Goal: Task Accomplishment & Management: Manage account settings

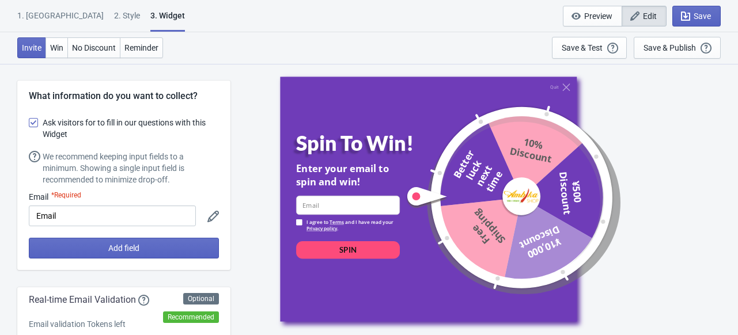
select select "homepageOnly"
select select "period"
select select "1"
select select "left"
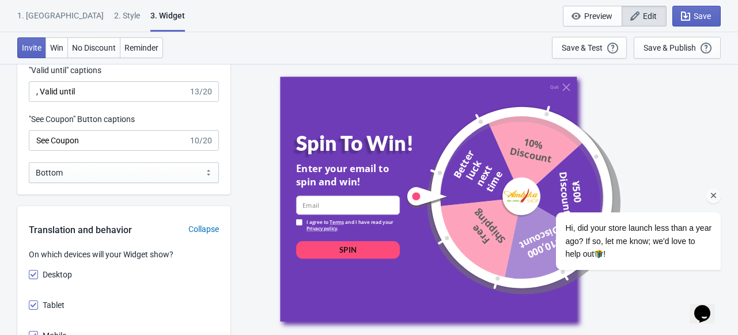
scroll to position [1353, 0]
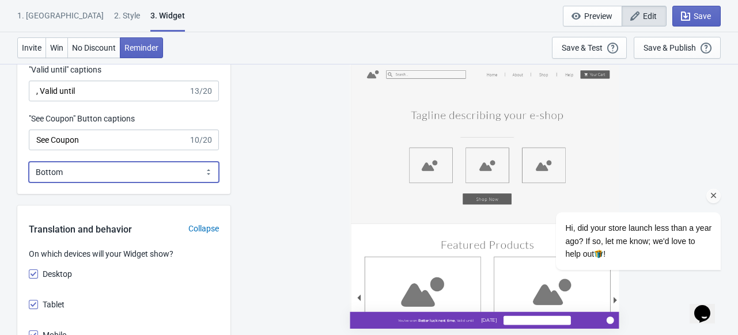
click at [142, 168] on select "Bottom Top" at bounding box center [124, 172] width 190 height 21
click at [29, 162] on select "Bottom Top" at bounding box center [124, 172] width 190 height 21
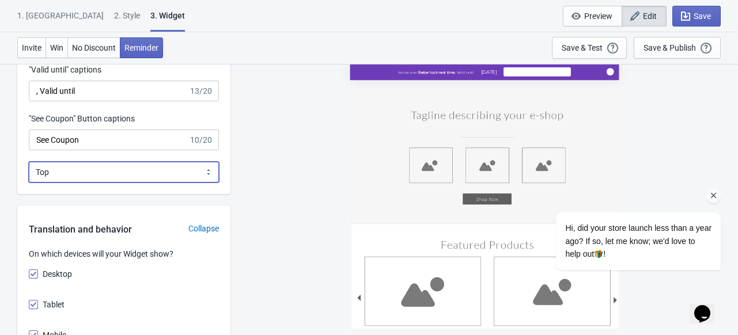
click at [148, 170] on select "Bottom Top" at bounding box center [124, 172] width 190 height 21
click at [320, 198] on div "You've won Better luck next time , Valid until [DATE] See Coupon" at bounding box center [484, 198] width 496 height 271
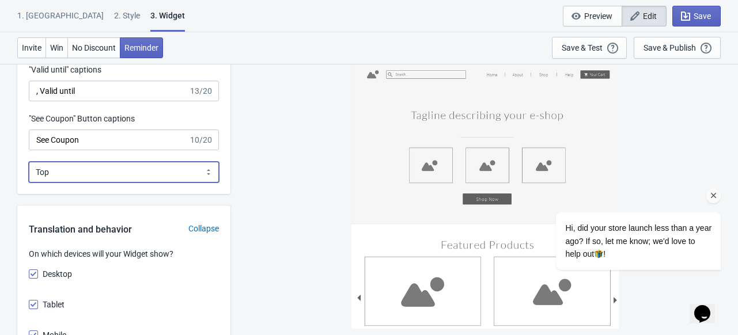
click at [180, 169] on select "Bottom Top" at bounding box center [124, 172] width 190 height 21
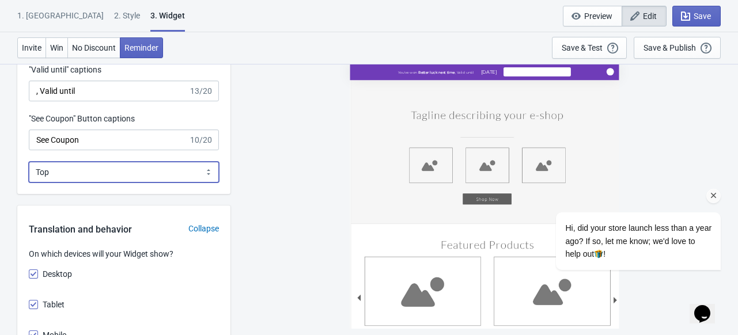
select select "0"
click at [29, 162] on select "Bottom Top" at bounding box center [124, 172] width 190 height 21
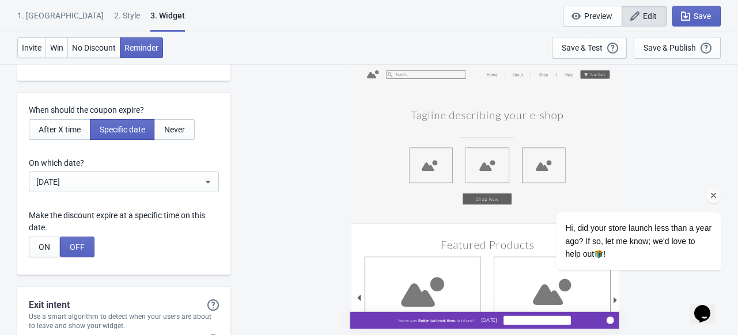
scroll to position [3757, 0]
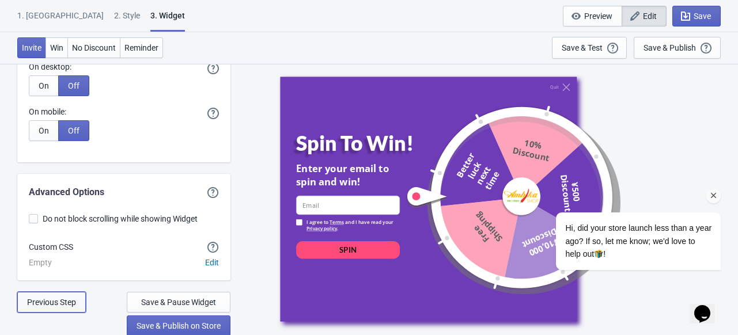
click at [63, 304] on span "Previous Step" at bounding box center [51, 302] width 49 height 9
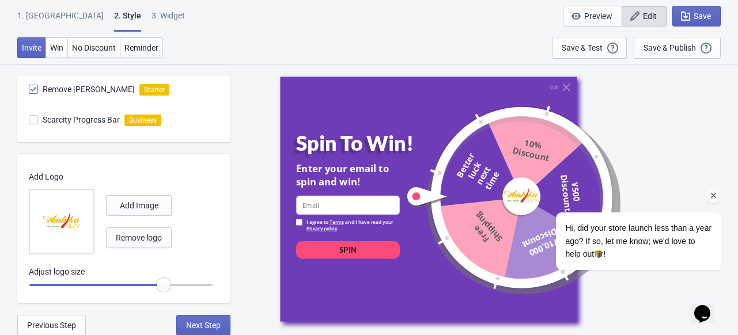
scroll to position [685, 0]
click at [65, 320] on span "Previous Step" at bounding box center [51, 324] width 49 height 9
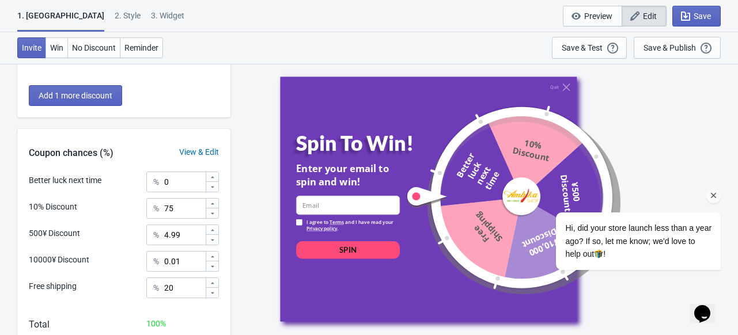
scroll to position [288, 0]
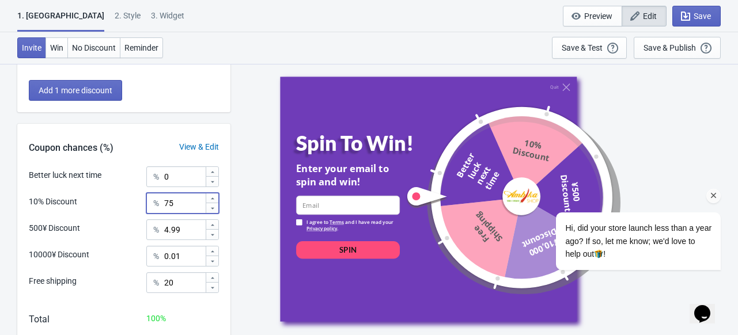
click at [180, 203] on input "75" at bounding box center [184, 203] width 41 height 21
type input "7"
type input "60"
click at [179, 281] on input "20" at bounding box center [184, 283] width 41 height 21
type input "2"
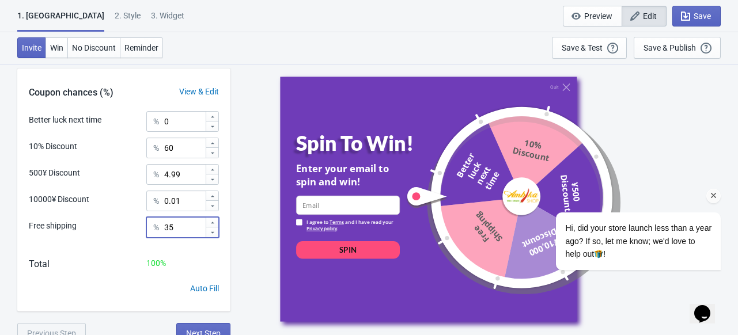
scroll to position [352, 0]
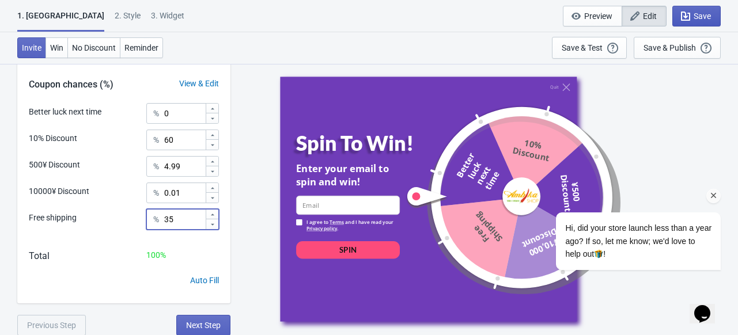
type input "35"
click at [707, 7] on button "Save" at bounding box center [697, 16] width 48 height 21
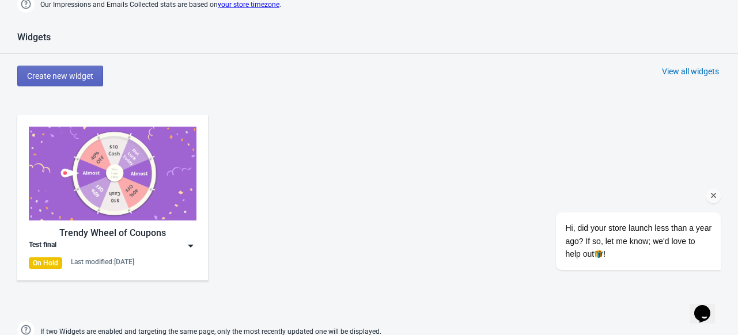
scroll to position [477, 0]
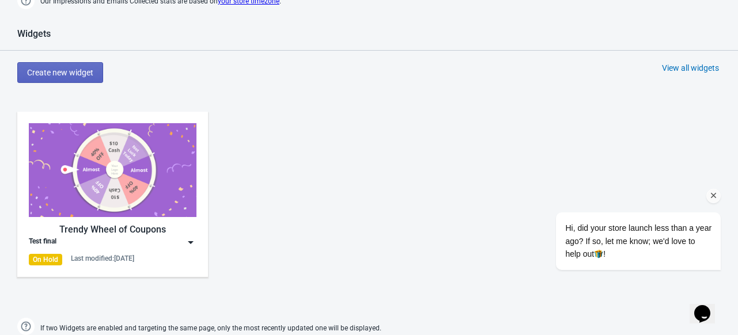
click at [159, 144] on img at bounding box center [113, 170] width 168 height 94
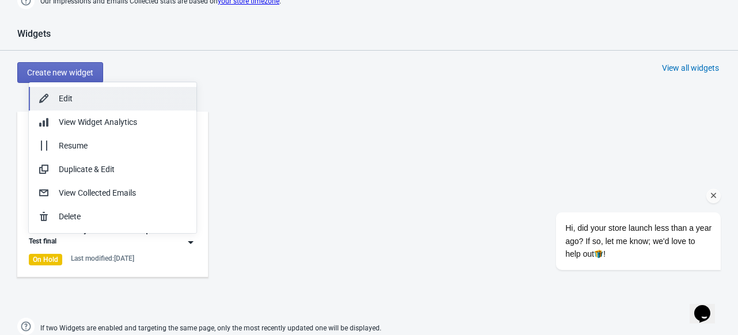
click at [95, 103] on div "Edit" at bounding box center [123, 99] width 129 height 12
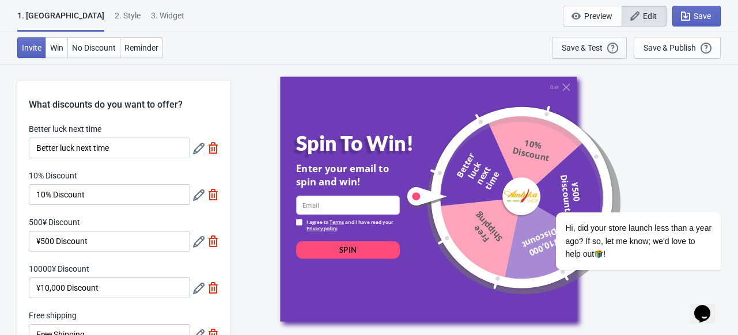
click at [582, 48] on div "Save & Test" at bounding box center [582, 47] width 41 height 9
click at [588, 48] on div "Save & Test" at bounding box center [582, 47] width 41 height 9
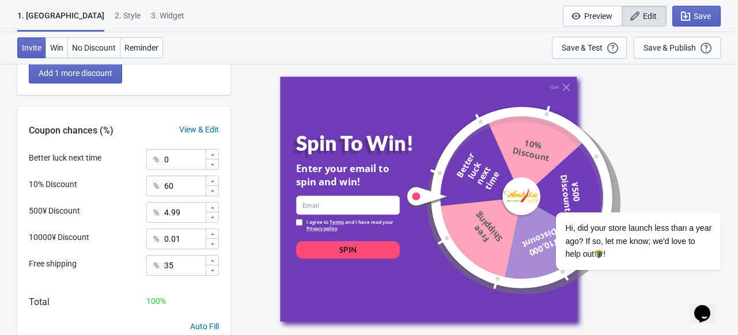
scroll to position [352, 0]
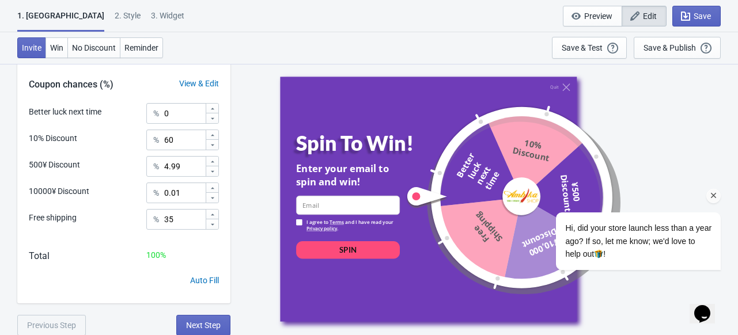
click at [716, 194] on icon "Chat attention grabber" at bounding box center [714, 196] width 10 height 10
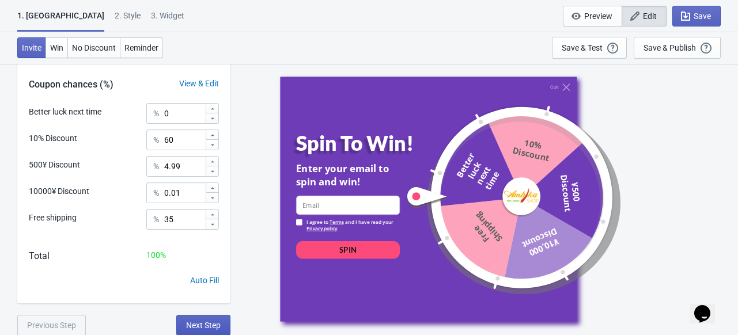
click at [205, 326] on span "Next Step" at bounding box center [203, 325] width 35 height 9
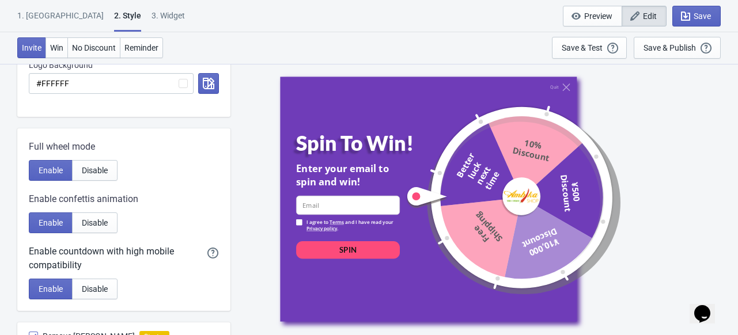
scroll to position [412, 0]
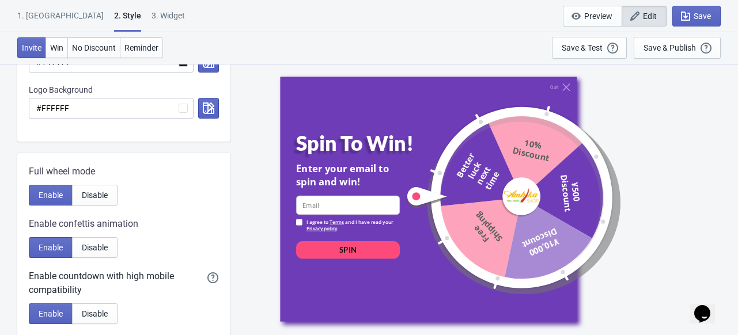
click at [296, 235] on div "Spin To Win! Enter your email to spin and win! email-input I agree to Terms and…" at bounding box center [358, 222] width 124 height 183
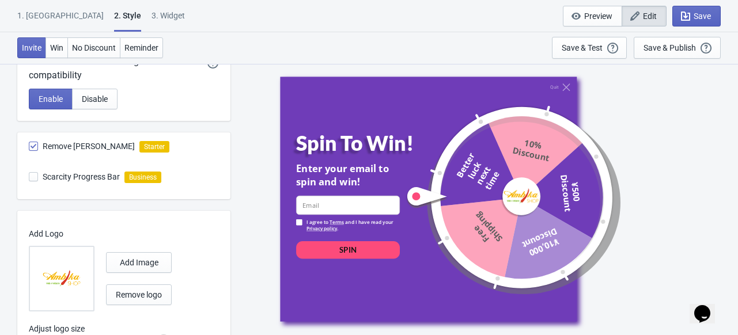
scroll to position [685, 0]
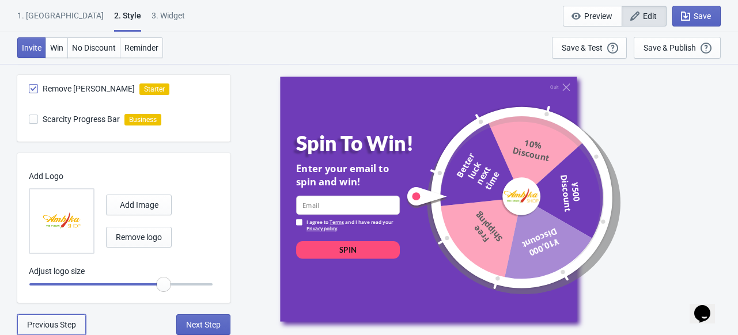
click at [57, 325] on span "Previous Step" at bounding box center [51, 324] width 49 height 9
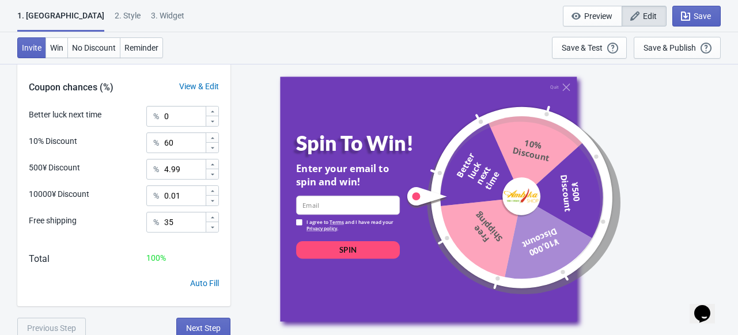
scroll to position [352, 0]
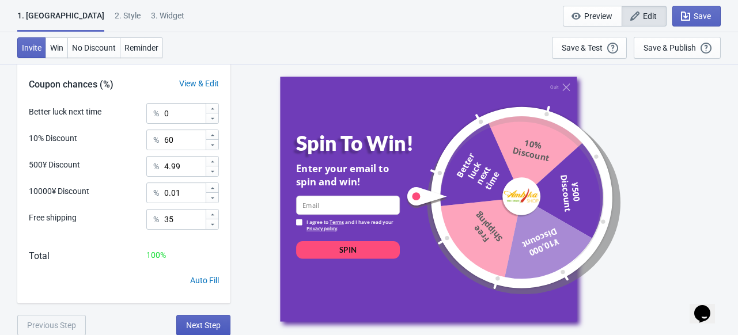
click at [203, 330] on button "Next Step" at bounding box center [203, 325] width 54 height 21
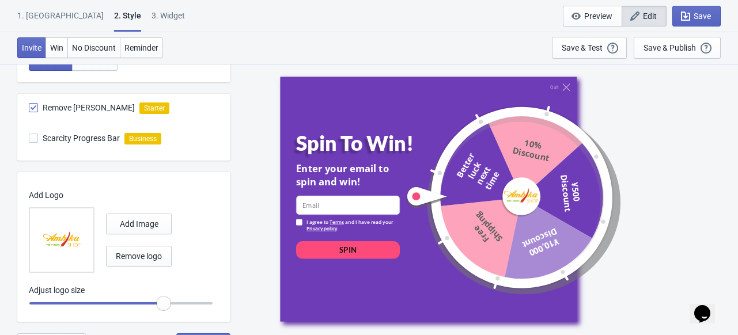
scroll to position [685, 0]
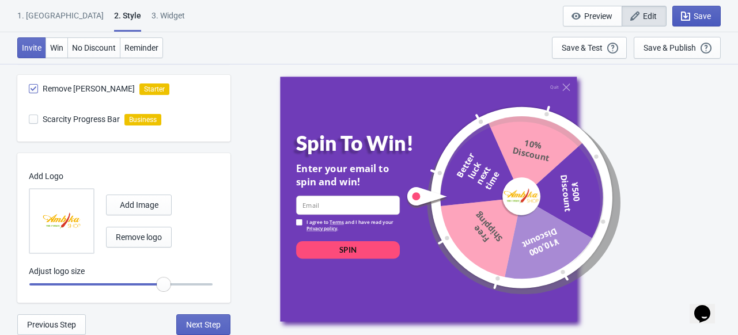
click at [696, 18] on span "Save" at bounding box center [702, 16] width 17 height 9
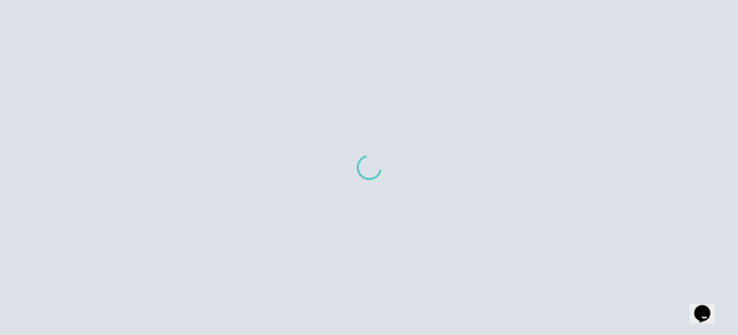
scroll to position [632, 0]
